Goal: Ask a question: Seek information or help from site administrators or community

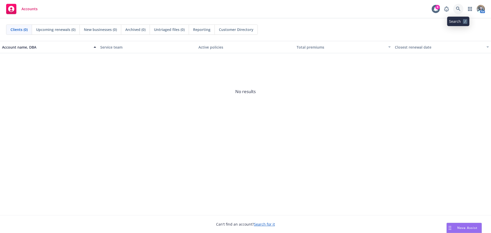
click at [461, 12] on link at bounding box center [458, 9] width 10 height 10
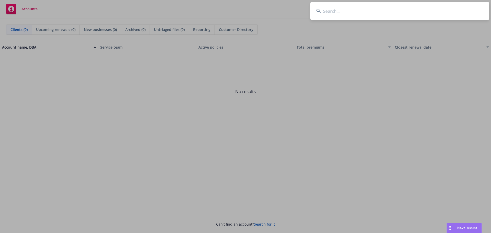
click at [340, 13] on input at bounding box center [399, 11] width 179 height 18
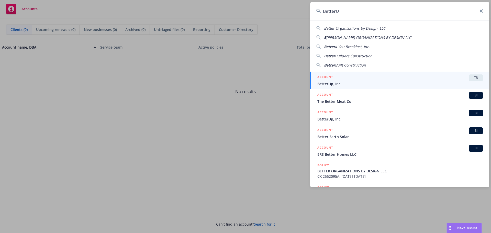
type input "BetterUp"
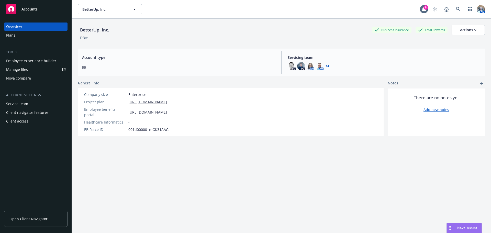
click at [468, 226] on span "Nova Assist" at bounding box center [467, 227] width 20 height 4
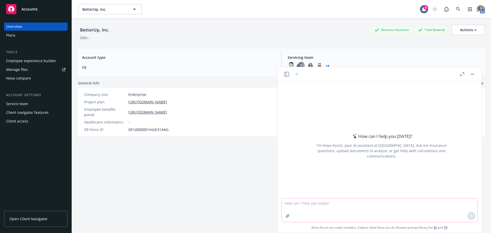
click at [364, 212] on textarea at bounding box center [379, 210] width 196 height 24
type textarea "Are midwifes covered under [PERSON_NAME]'s Cigna medical plans?"
